Goal: Information Seeking & Learning: Learn about a topic

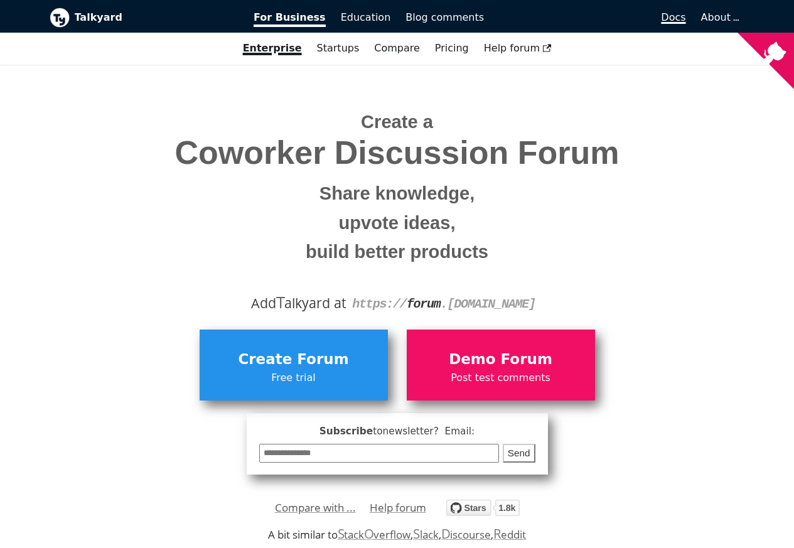
click at [672, 18] on span "Docs" at bounding box center [673, 17] width 24 height 12
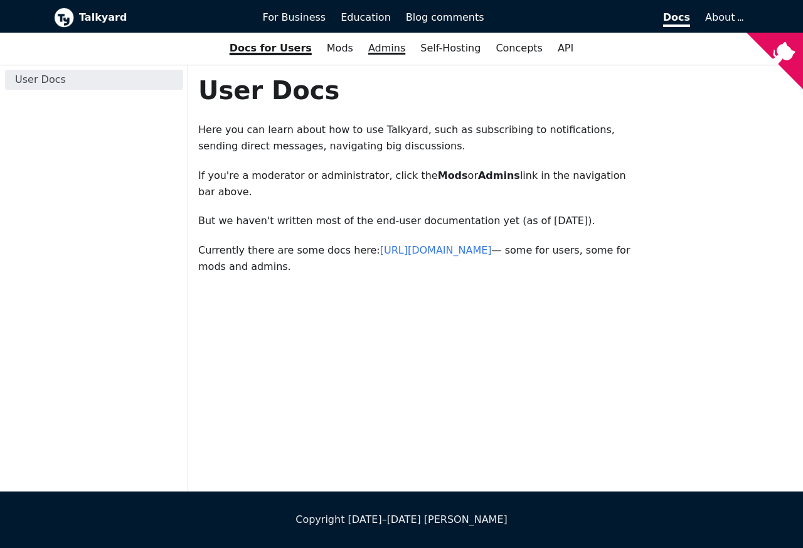
click at [383, 50] on link "Admins" at bounding box center [387, 48] width 52 height 21
